Goal: Information Seeking & Learning: Learn about a topic

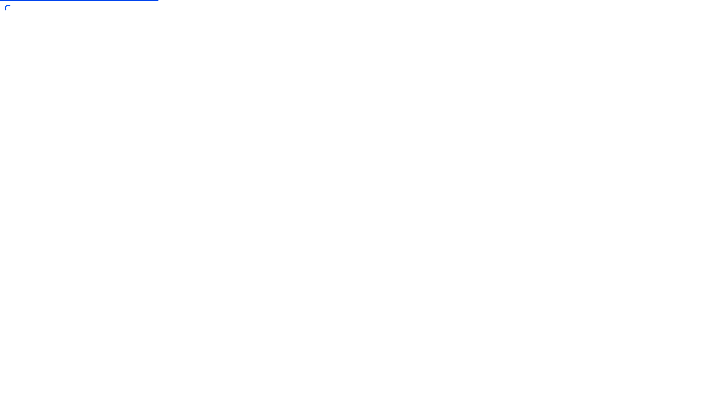
click at [409, 282] on div at bounding box center [356, 202] width 713 height 404
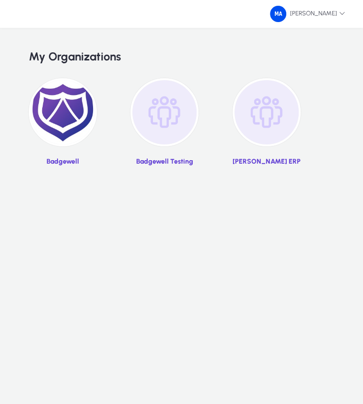
click at [85, 127] on img at bounding box center [63, 112] width 68 height 68
click at [253, 117] on img at bounding box center [267, 112] width 68 height 68
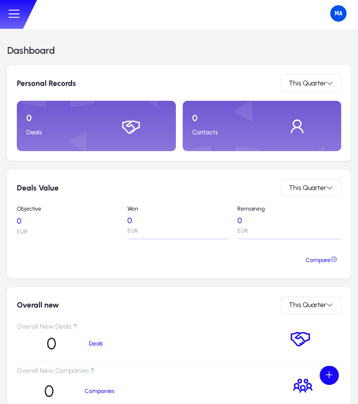
click at [16, 8] on icon at bounding box center [14, 14] width 14 height 14
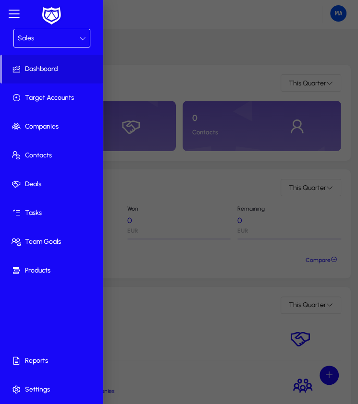
click at [58, 33] on div "Sales" at bounding box center [48, 38] width 61 height 12
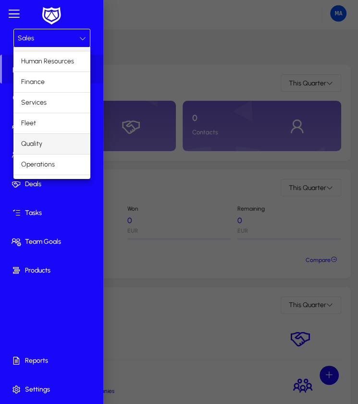
scroll to position [32, 0]
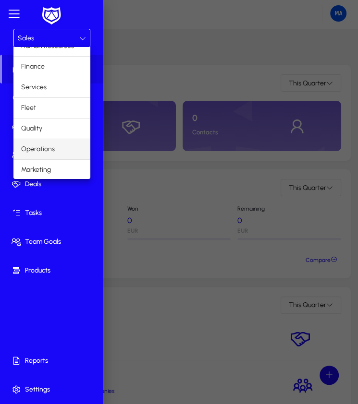
click at [51, 148] on span "Operations" at bounding box center [38, 150] width 34 height 12
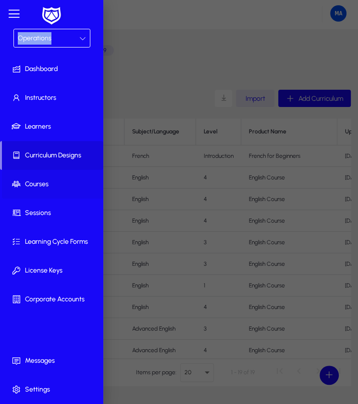
click at [52, 185] on span "Courses" at bounding box center [53, 185] width 103 height 10
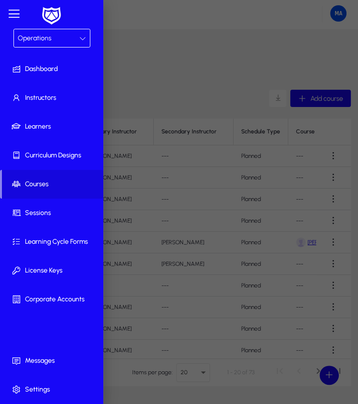
click at [200, 173] on div at bounding box center [179, 211] width 358 height 422
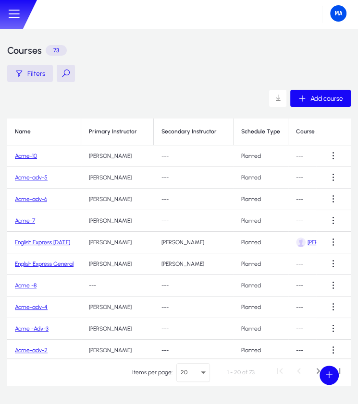
click at [25, 156] on link "Acme-10" at bounding box center [26, 156] width 22 height 7
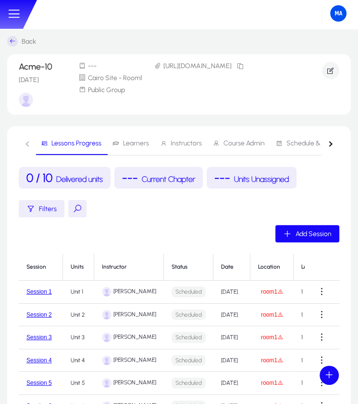
click at [328, 145] on div "button" at bounding box center [328, 143] width 5 height 5
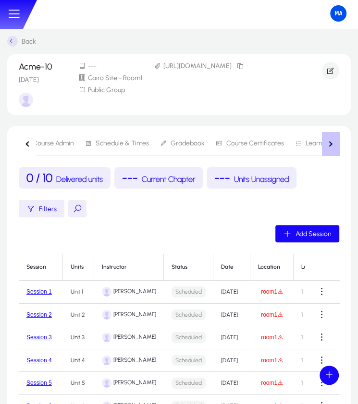
click at [328, 145] on div "button" at bounding box center [328, 143] width 5 height 5
click at [328, 145] on nav "Lessons Progress Learners Instructors Course Admin Schedule & Times Gradebook C…" at bounding box center [179, 144] width 320 height 24
click at [333, 146] on nav "Lessons Progress Learners Instructors Course Admin Schedule & Times Gradebook C…" at bounding box center [179, 144] width 320 height 24
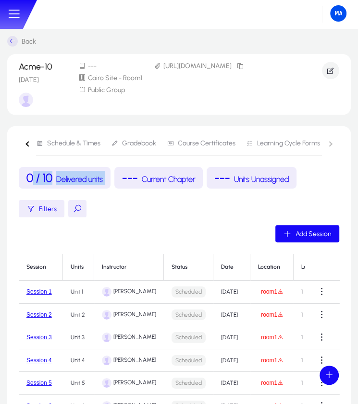
click at [333, 146] on nav "Lessons Progress Learners Instructors Course Admin Schedule & Times Gradebook C…" at bounding box center [179, 144] width 320 height 24
click at [332, 146] on nav "Lessons Progress Learners Instructors Course Admin Schedule & Times Gradebook C…" at bounding box center [179, 144] width 320 height 24
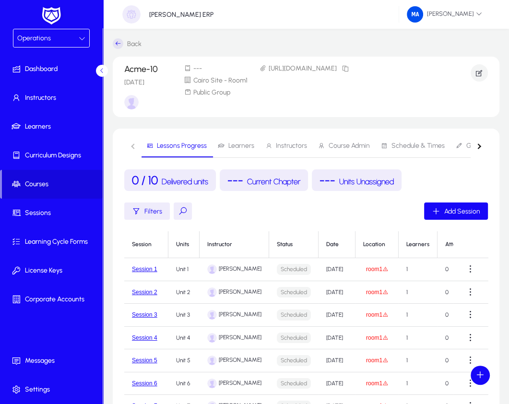
click at [363, 147] on button "button" at bounding box center [479, 146] width 17 height 24
click at [363, 147] on nav "Lessons Progress Learners Instructors Course Admin Schedule & Times Gradebook C…" at bounding box center [306, 146] width 364 height 24
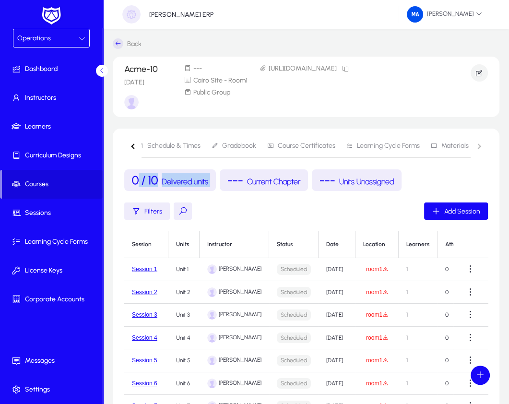
click at [363, 147] on nav "Lessons Progress Learners Instructors Course Admin Schedule & Times Gradebook C…" at bounding box center [306, 146] width 364 height 24
click at [363, 146] on span "Materials" at bounding box center [455, 146] width 27 height 7
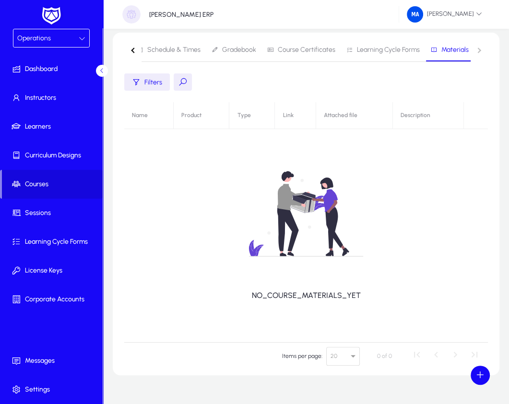
scroll to position [115, 0]
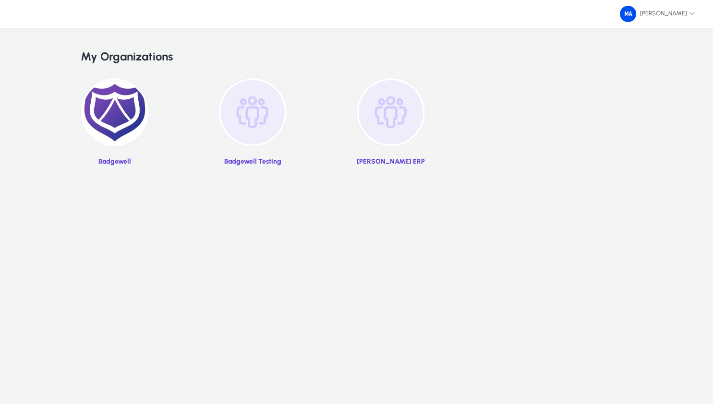
click at [425, 120] on div "Badgewell Badgewell Testing [PERSON_NAME] ERP" at bounding box center [357, 131] width 552 height 107
click at [406, 117] on img at bounding box center [391, 112] width 68 height 68
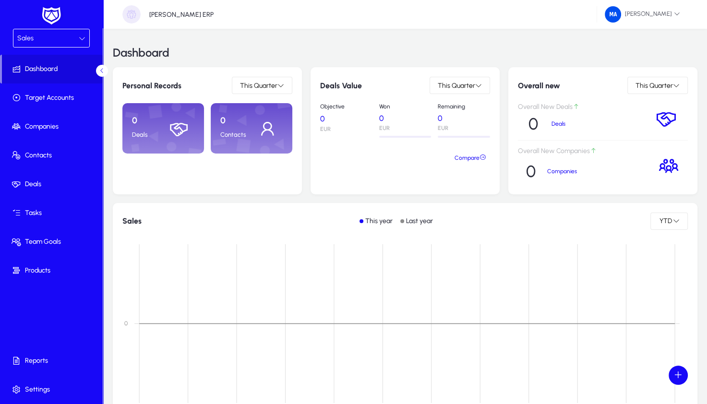
click at [47, 37] on div "Sales" at bounding box center [47, 38] width 61 height 12
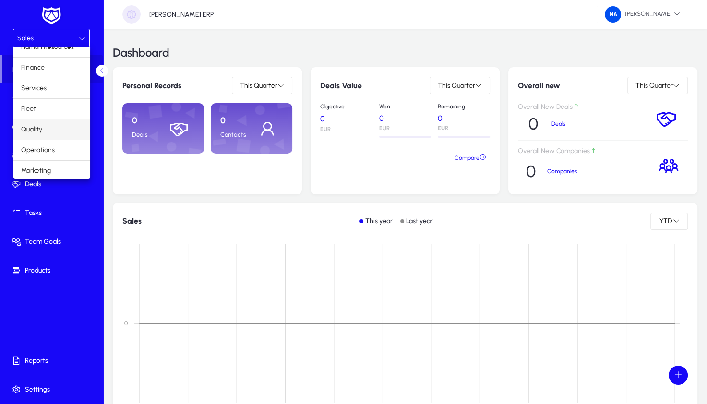
scroll to position [32, 0]
click at [47, 148] on span "Operations" at bounding box center [38, 150] width 34 height 12
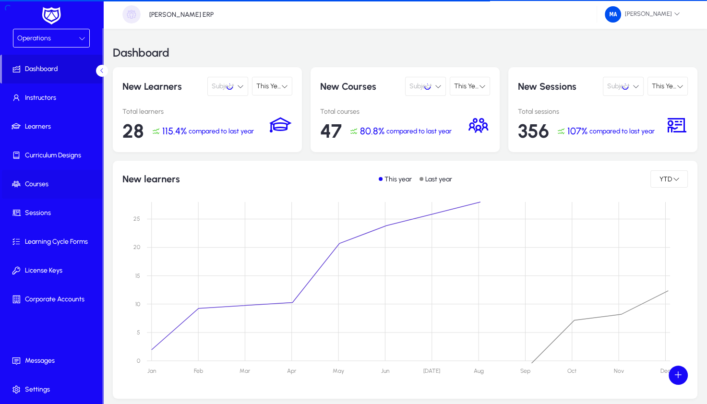
click at [46, 181] on span "Courses" at bounding box center [53, 185] width 103 height 10
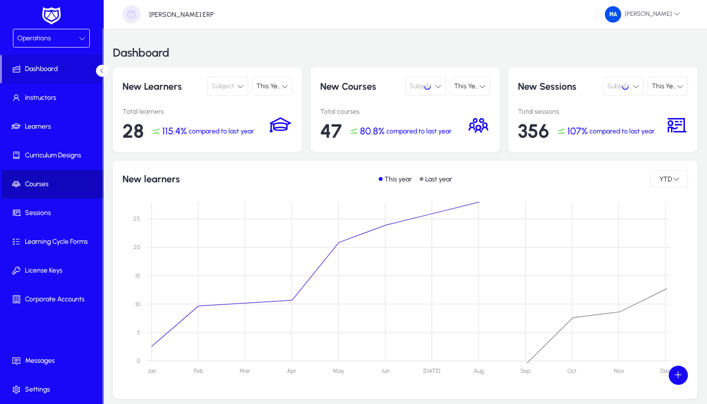
click at [46, 181] on span "Courses" at bounding box center [53, 185] width 103 height 10
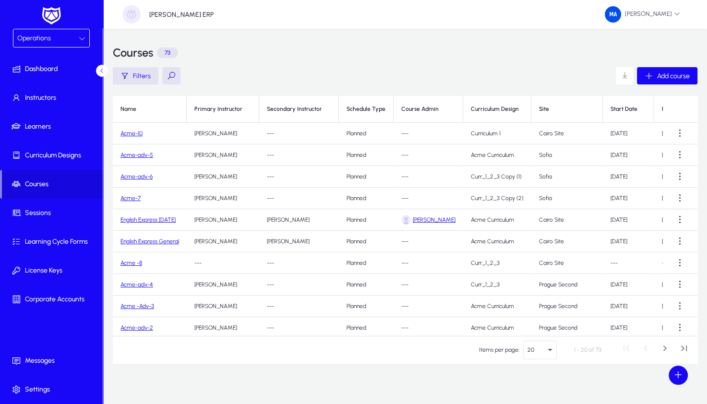
click at [138, 135] on link "Acme-10" at bounding box center [131, 133] width 22 height 7
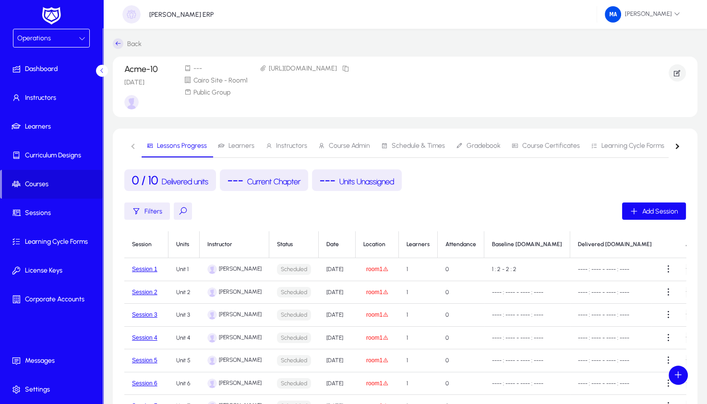
click at [678, 149] on button "button" at bounding box center [677, 146] width 17 height 24
click at [640, 147] on span "Materials" at bounding box center [652, 146] width 27 height 7
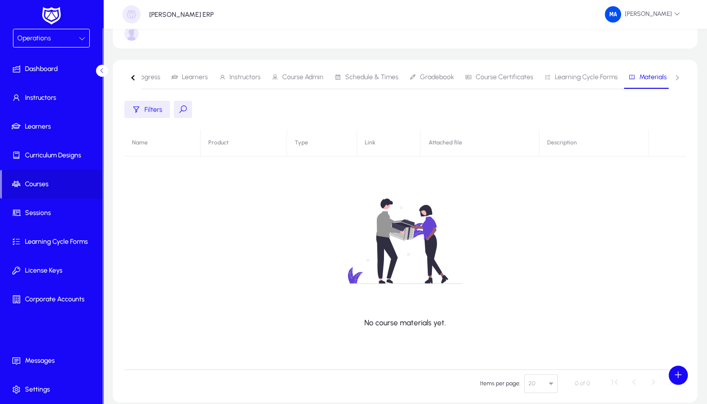
scroll to position [115, 0]
